Goal: Download file/media

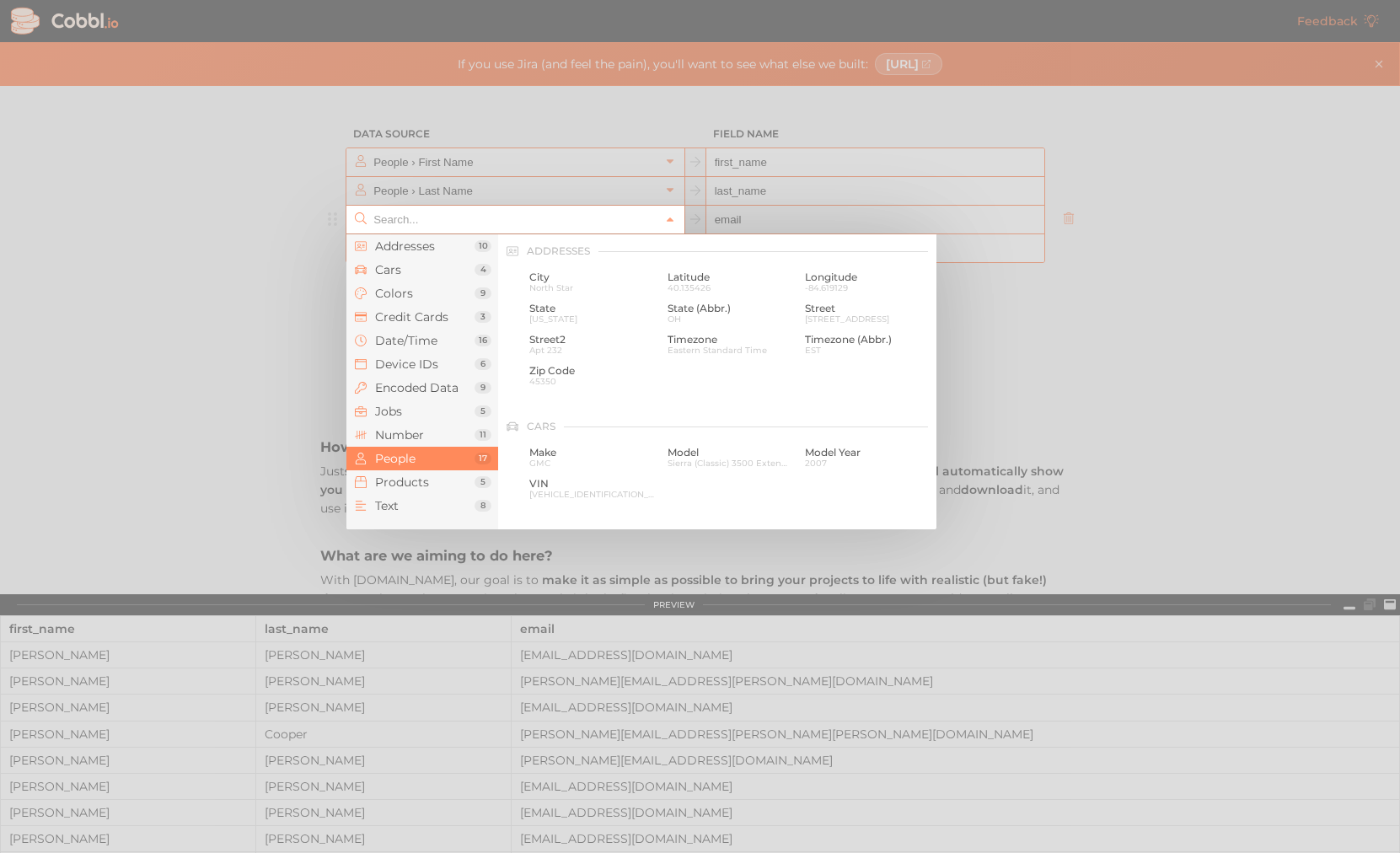
click at [562, 217] on input "text" at bounding box center [514, 219] width 290 height 28
click at [397, 486] on span "Products" at bounding box center [425, 482] width 99 height 14
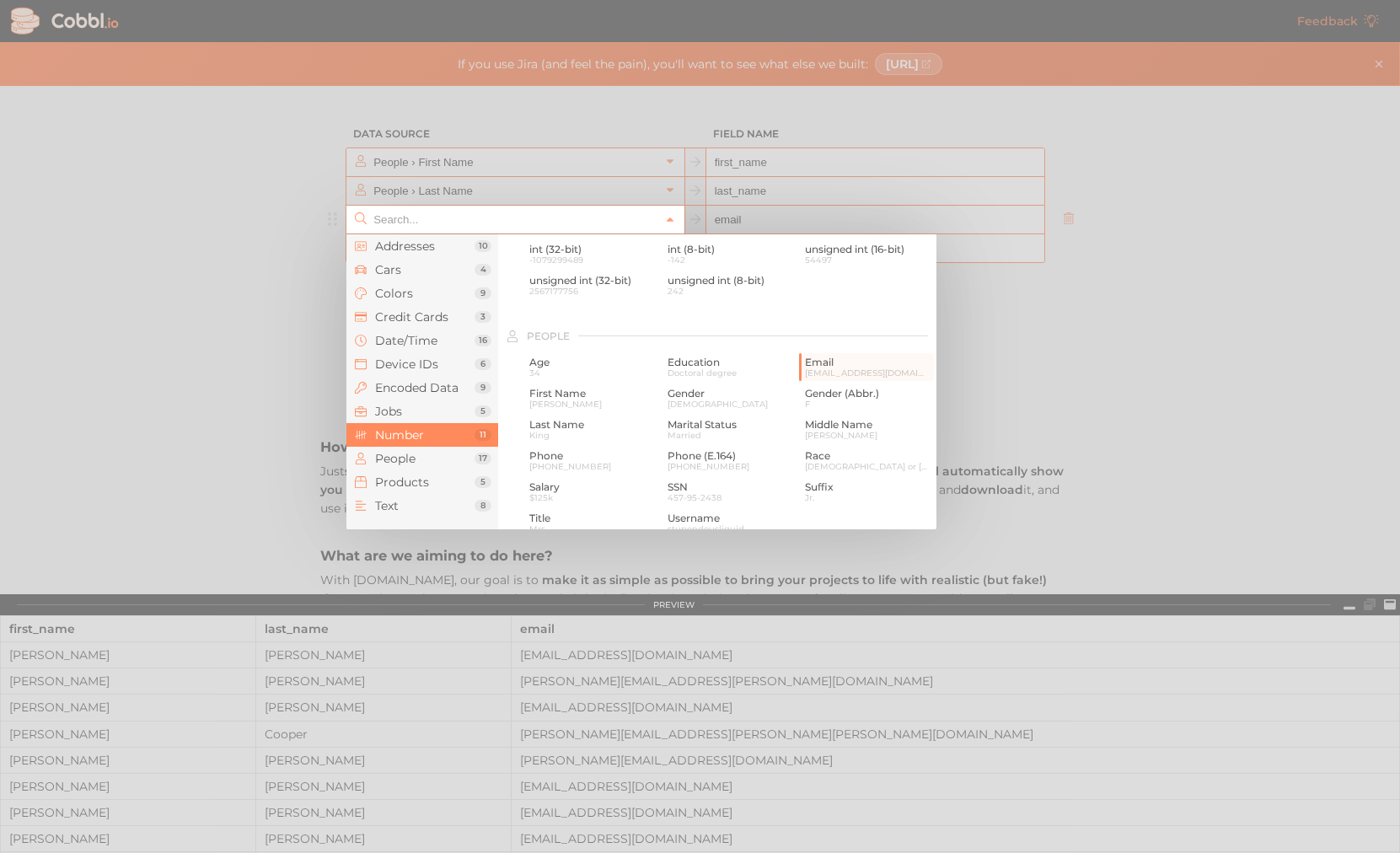
scroll to position [1211, 0]
click at [397, 409] on span "Jobs" at bounding box center [425, 411] width 99 height 14
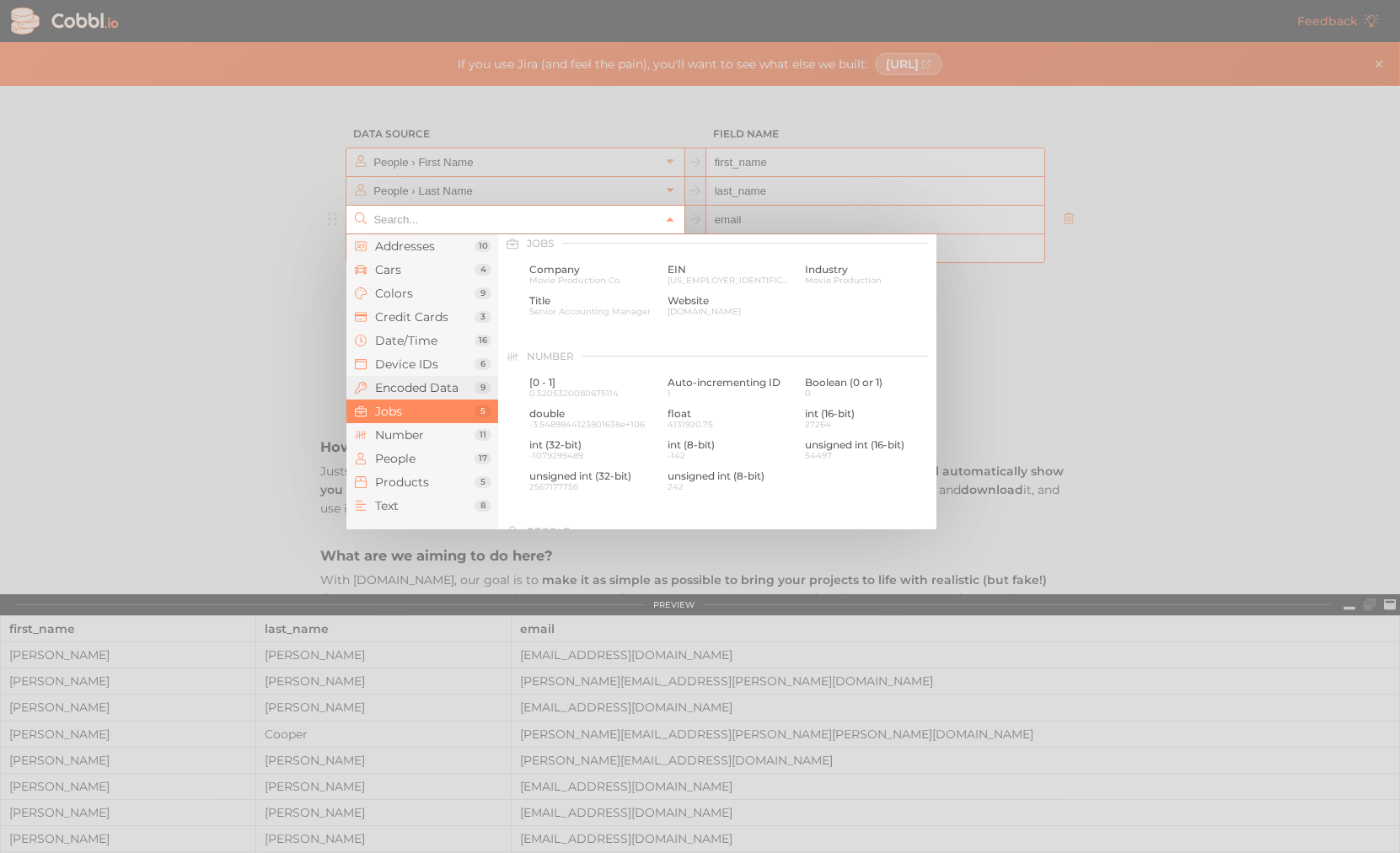
scroll to position [1010, 0]
click at [551, 278] on span "Company" at bounding box center [592, 277] width 125 height 12
type input "Jobs › Company"
type input "company"
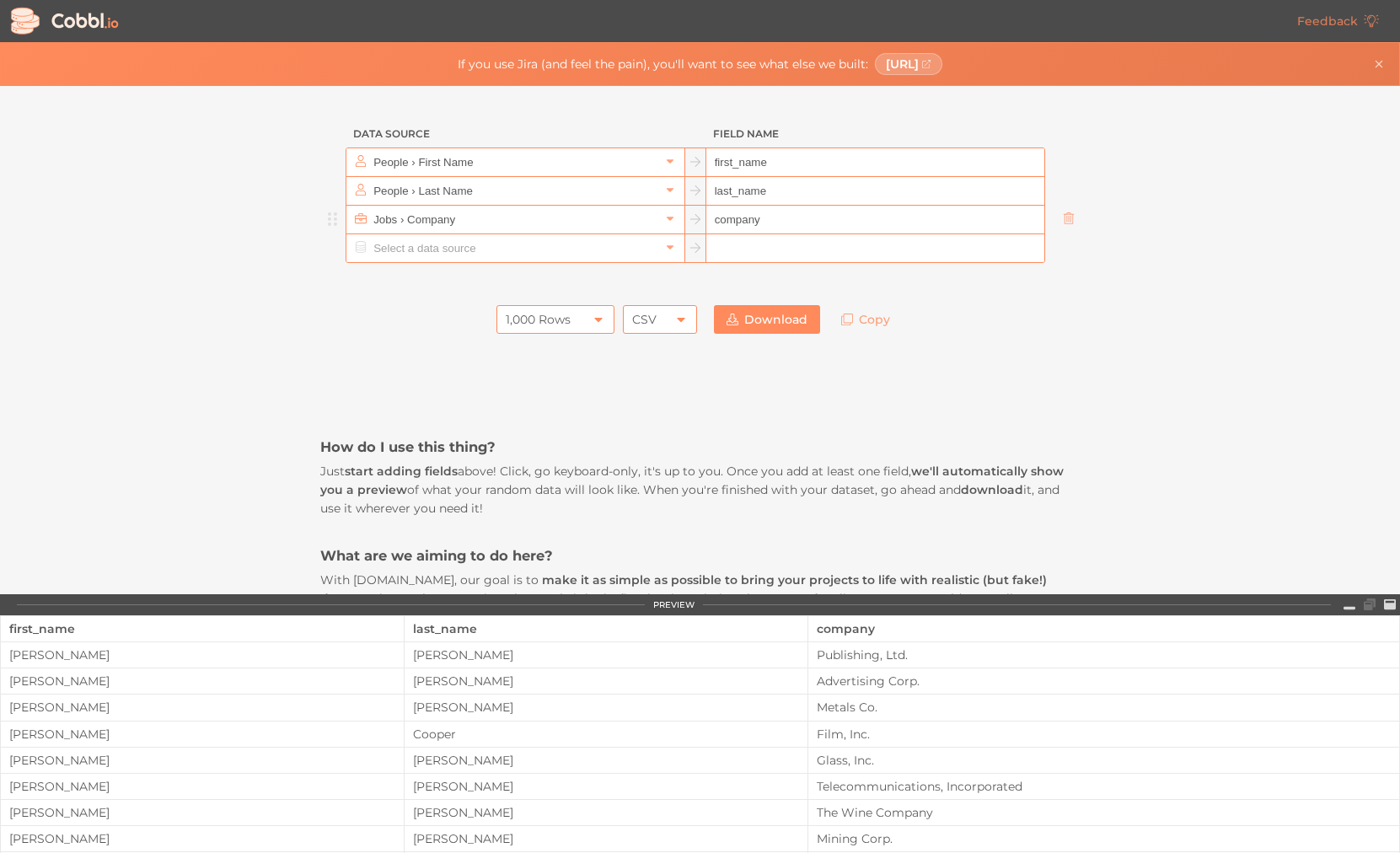
click at [680, 313] on icon at bounding box center [681, 319] width 14 height 14
click at [648, 381] on li "JSON" at bounding box center [661, 377] width 72 height 29
click at [585, 318] on div "1,000 Rows" at bounding box center [555, 319] width 118 height 29
click at [546, 350] on li "10 Rows" at bounding box center [557, 348] width 116 height 29
click at [1037, 328] on div "10 Rows 10 Rows JSON JSON Download Copy" at bounding box center [699, 319] width 759 height 45
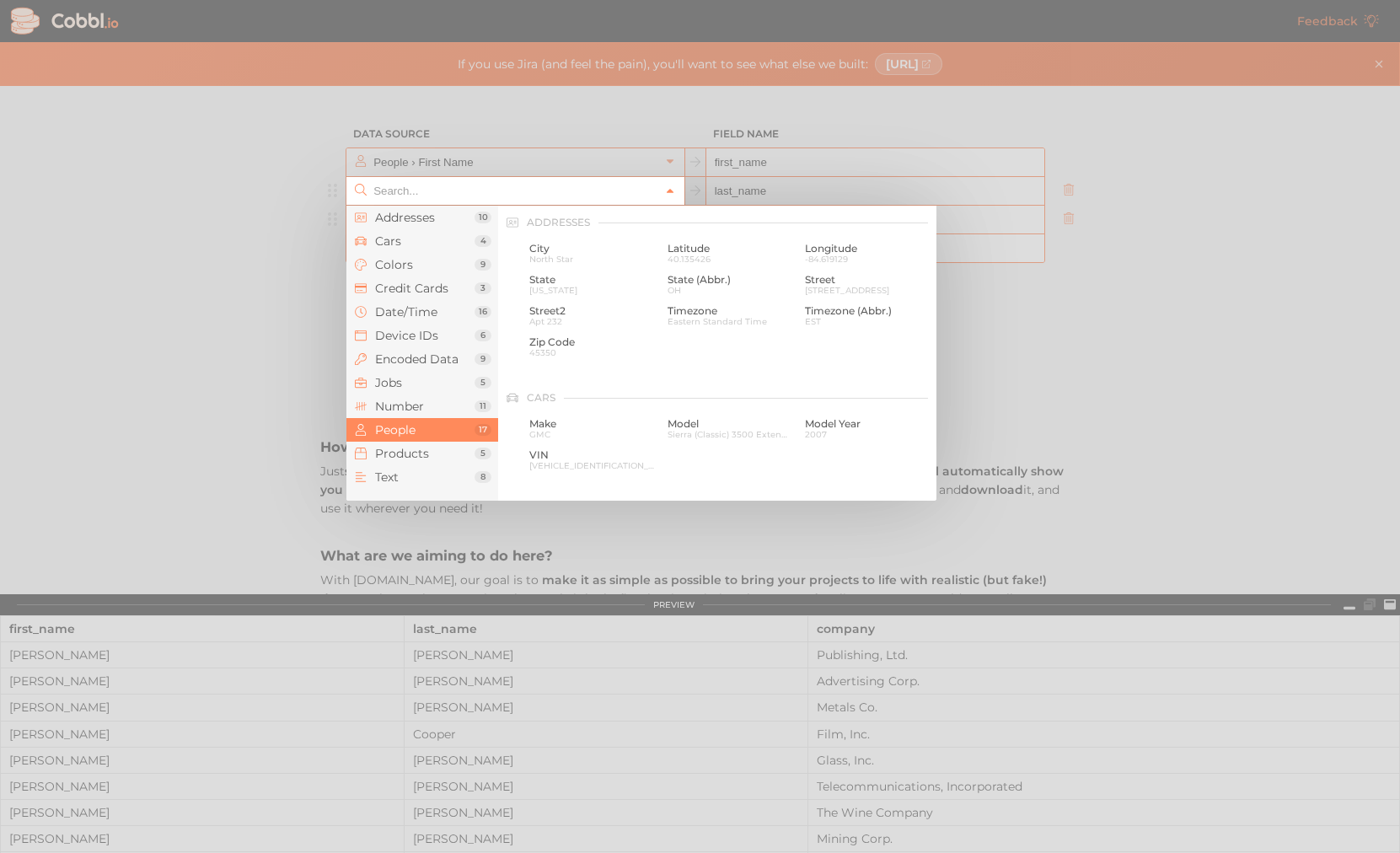
click at [670, 187] on icon at bounding box center [669, 191] width 12 height 12
click at [414, 311] on span "Date/Time" at bounding box center [425, 311] width 99 height 14
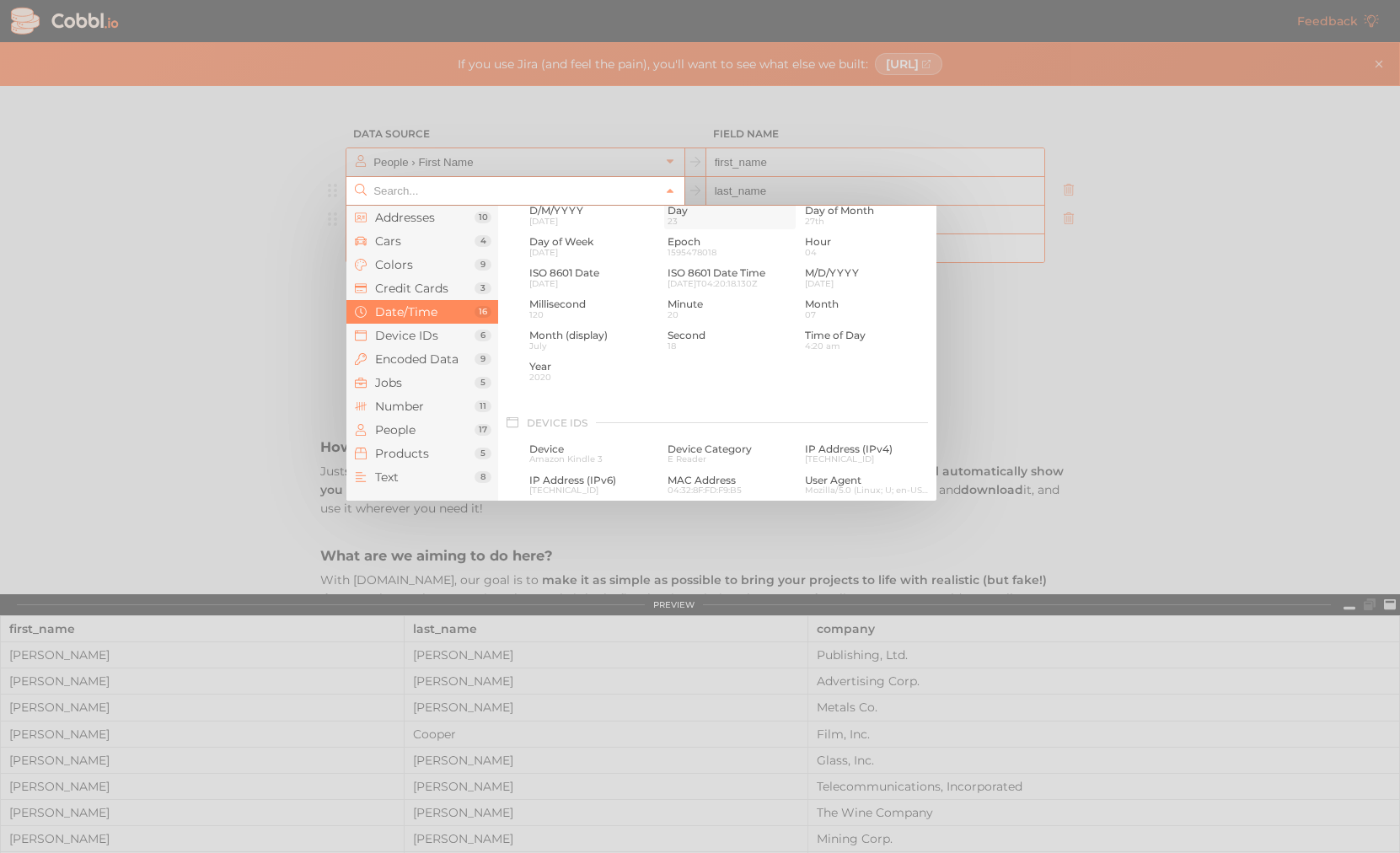
scroll to position [514, 0]
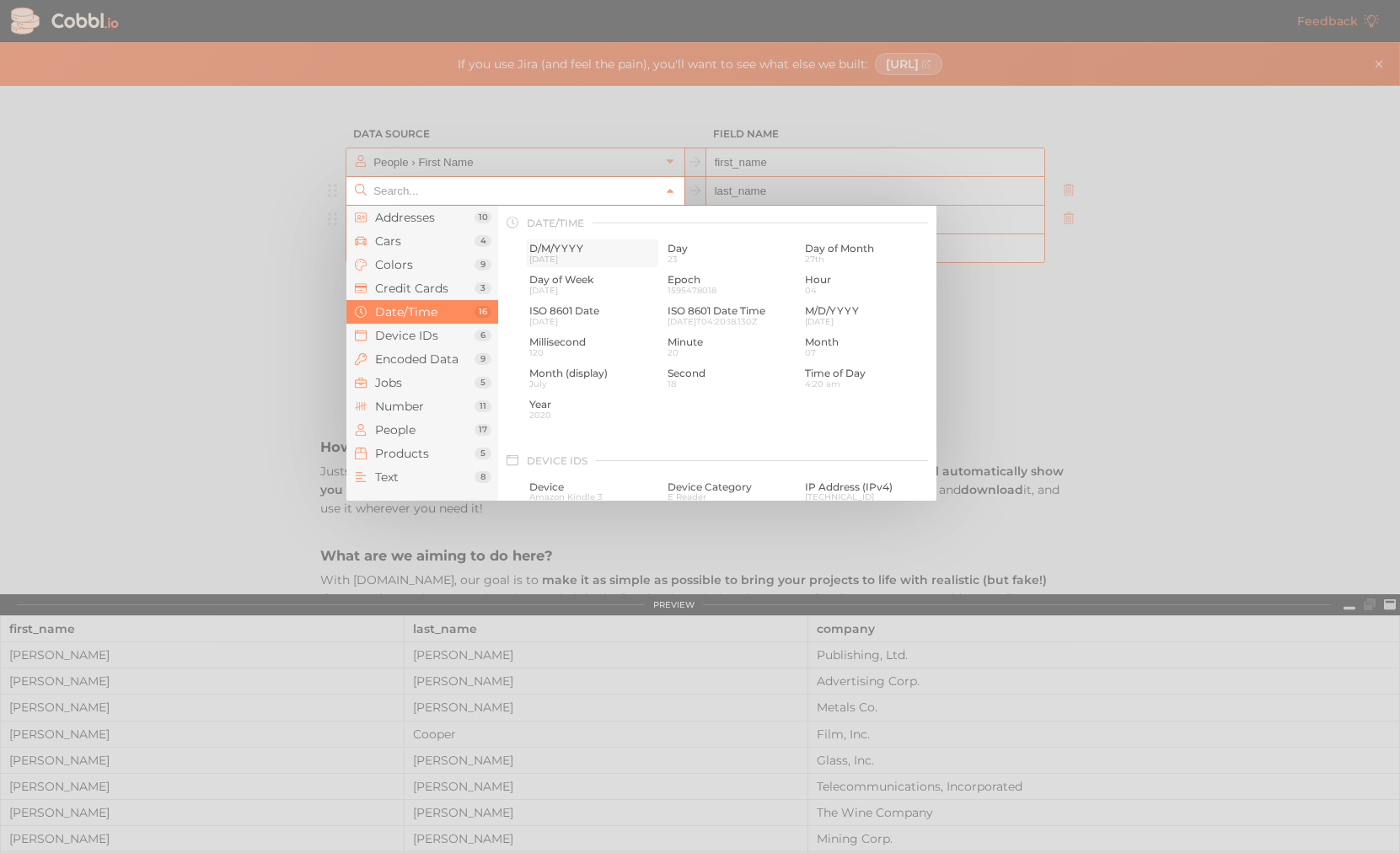
click at [557, 252] on span "D/M/YYYY" at bounding box center [592, 248] width 125 height 12
type input "Date/Time › D/M/YYYY"
type input "d/m/yyyy"
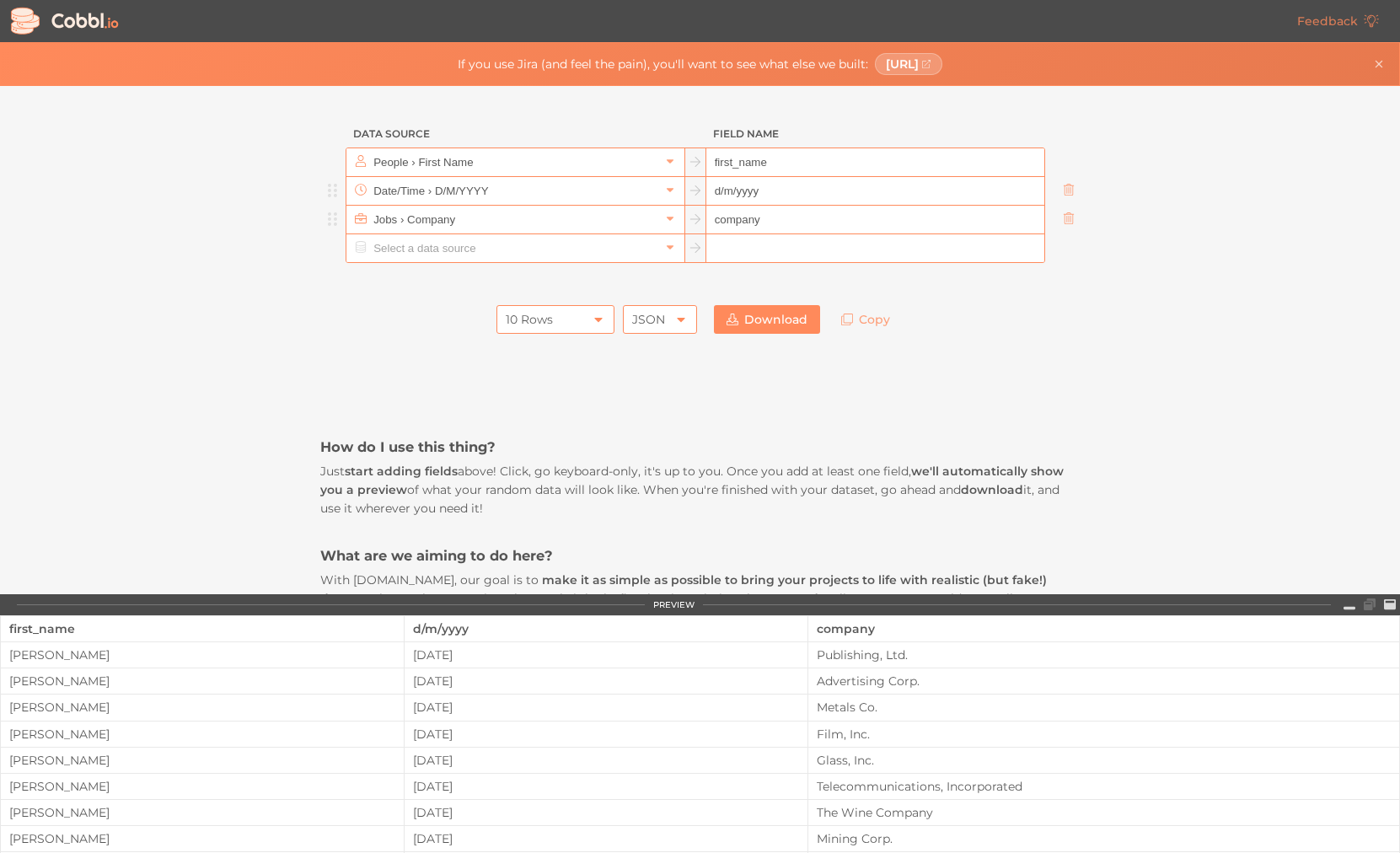
click at [761, 311] on link "Download" at bounding box center [768, 319] width 106 height 29
click at [1140, 397] on div "Data Source Field Name People › First Name first_name Date/Time › D/M/YYYY d/m/…" at bounding box center [699, 340] width 1399 height 509
click at [233, 367] on div "Data Source Field Name People › First Name first_name Date/Time › D/M/YYYY d/m/…" at bounding box center [699, 340] width 1399 height 509
